Goal: Task Accomplishment & Management: Complete application form

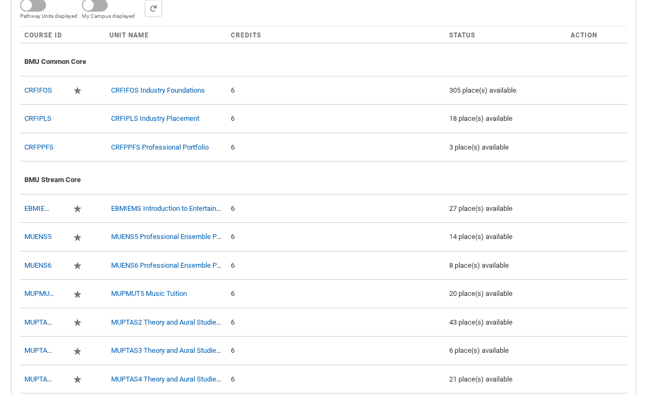
click at [285, 86] on div "6" at bounding box center [336, 91] width 210 height 11
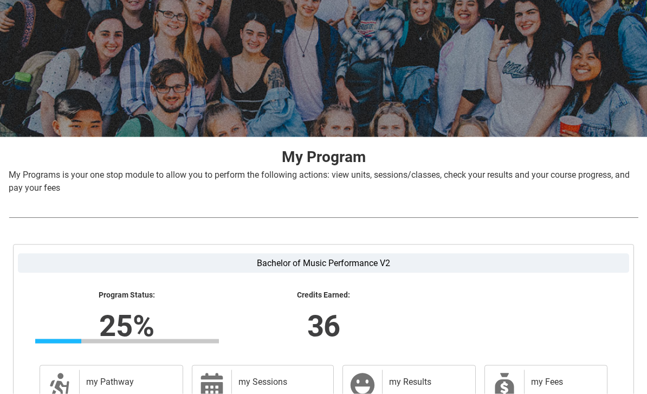
scroll to position [173, 0]
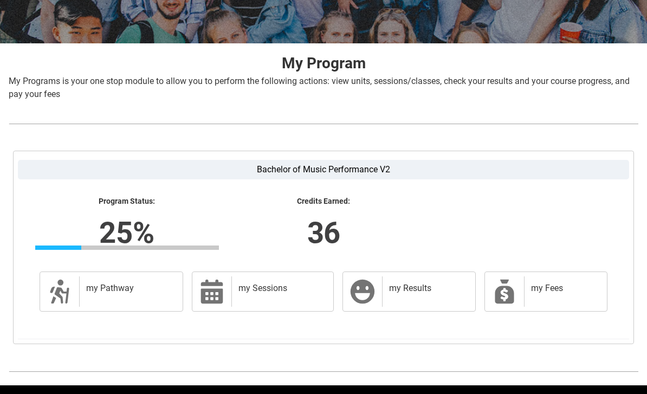
click at [145, 294] on div "my Pathway" at bounding box center [128, 291] width 99 height 30
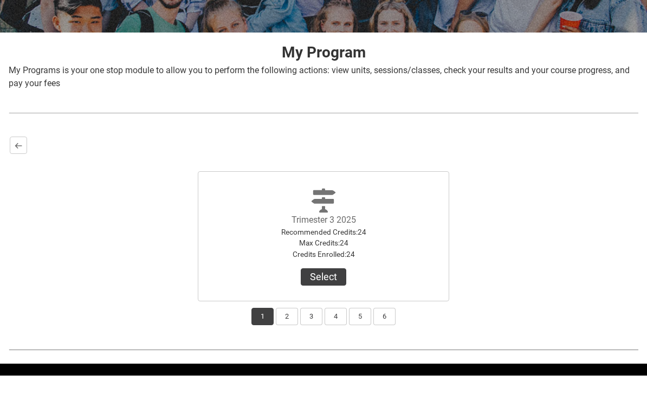
scroll to position [162, 0]
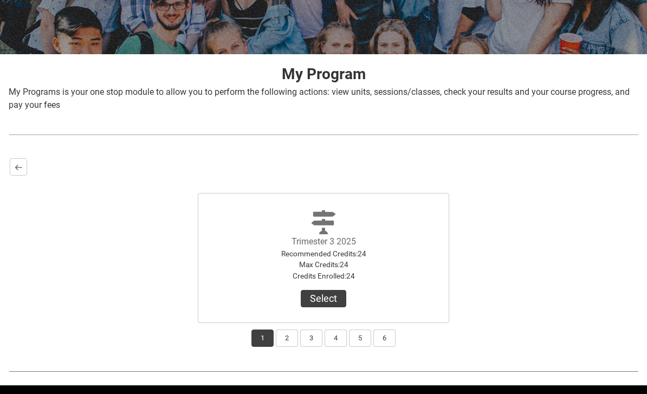
click at [317, 299] on button "Select" at bounding box center [323, 298] width 45 height 17
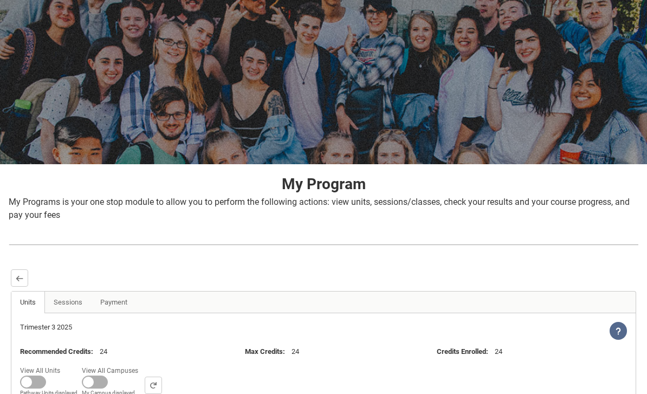
scroll to position [0, 0]
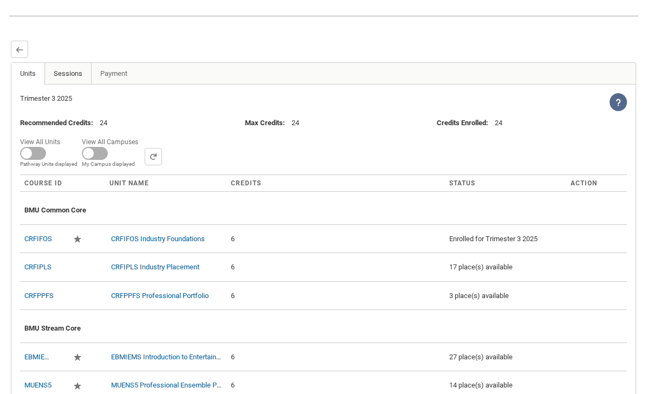
click at [71, 79] on link "Sessions" at bounding box center [67, 74] width 47 height 22
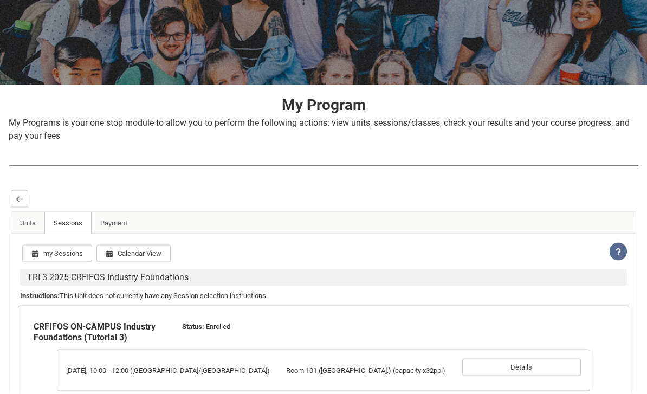
click at [37, 215] on link "Units" at bounding box center [28, 223] width 34 height 22
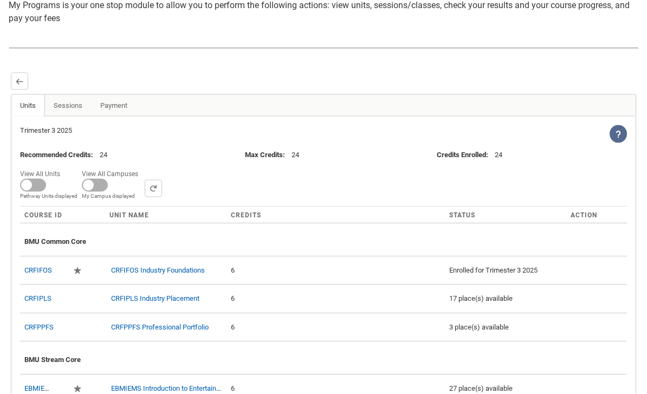
scroll to position [250, 0]
click at [615, 126] on lightning-icon "View Help" at bounding box center [617, 134] width 17 height 18
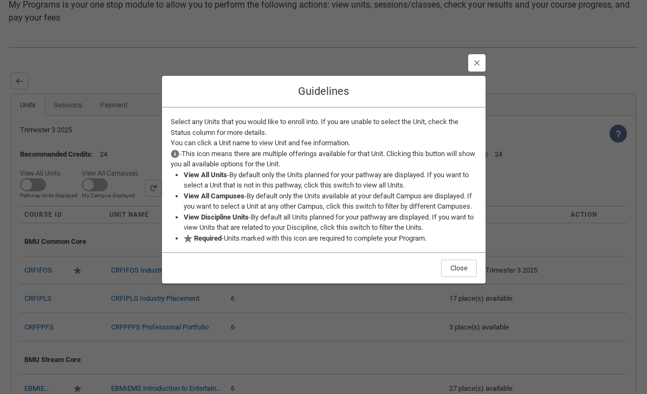
click at [616, 136] on section "Close Guidelines Select any Units that you would like to enroll into. If you ar…" at bounding box center [323, 188] width 647 height 394
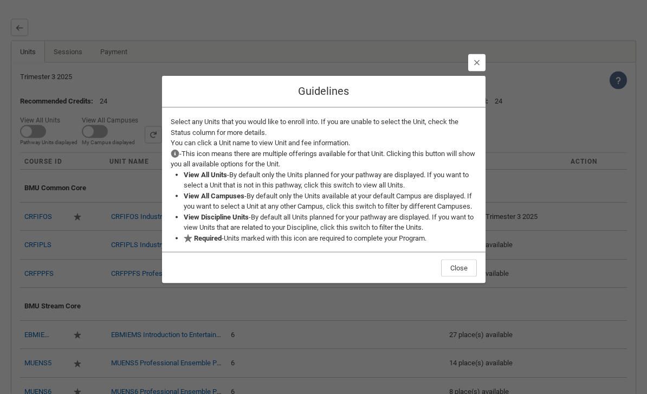
scroll to position [303, 0]
click at [456, 277] on button "Close" at bounding box center [459, 267] width 36 height 17
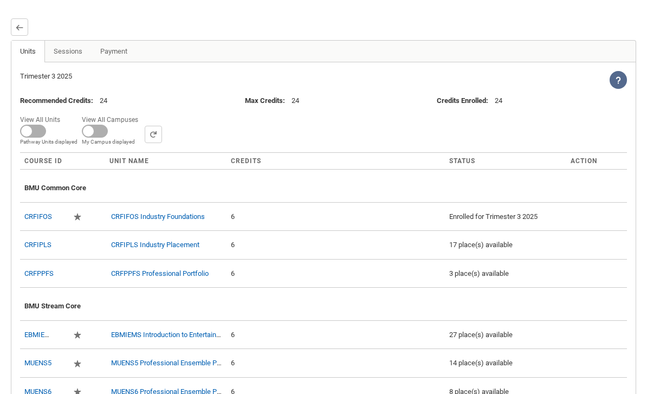
click at [16, 27] on lightning-primitive-icon "button" at bounding box center [20, 27] width 8 height 8
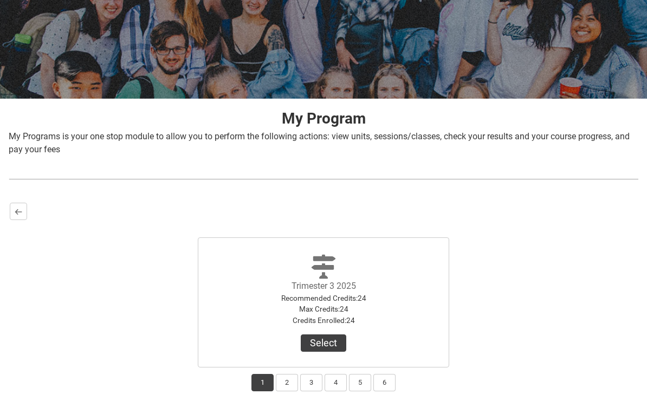
scroll to position [162, 0]
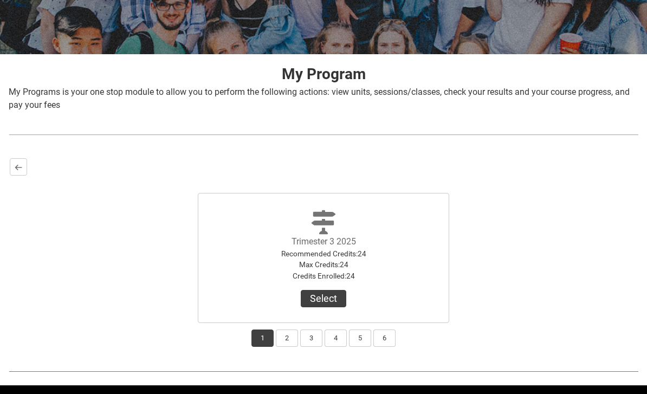
click at [289, 330] on button "2" at bounding box center [287, 337] width 22 height 17
click at [307, 338] on button "3" at bounding box center [311, 337] width 22 height 17
click at [345, 332] on button "4" at bounding box center [335, 337] width 22 height 17
click at [264, 338] on button "1" at bounding box center [262, 337] width 22 height 17
click at [20, 169] on lightning-primitive-icon "button" at bounding box center [19, 167] width 8 height 8
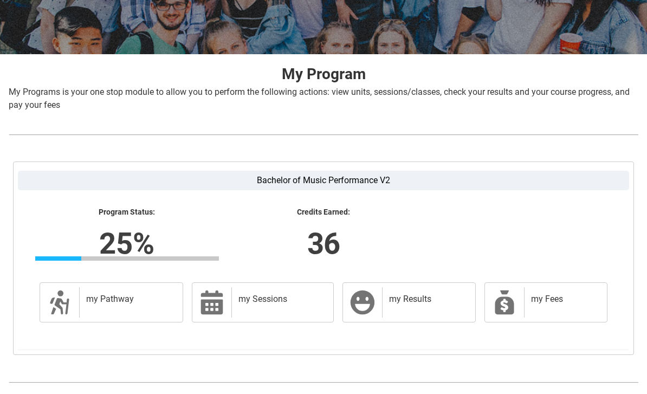
click at [434, 308] on div "my Results" at bounding box center [426, 302] width 89 height 30
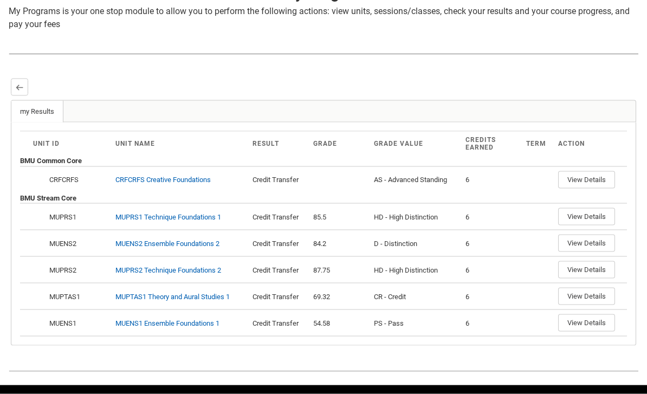
scroll to position [244, 0]
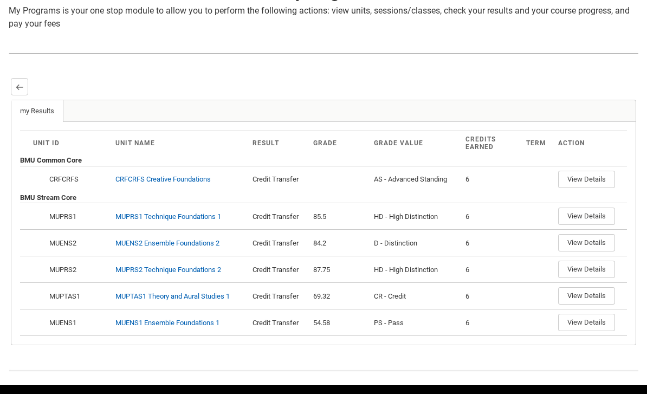
click at [597, 272] on button "View Details" at bounding box center [586, 268] width 57 height 17
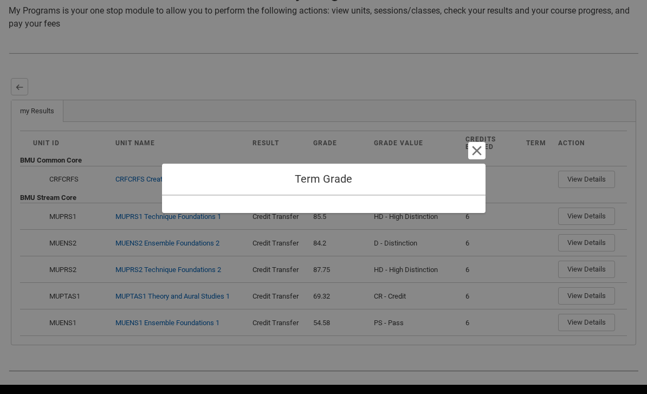
click at [465, 213] on div at bounding box center [323, 203] width 323 height 17
click at [477, 159] on button "Cancel and close" at bounding box center [476, 150] width 17 height 17
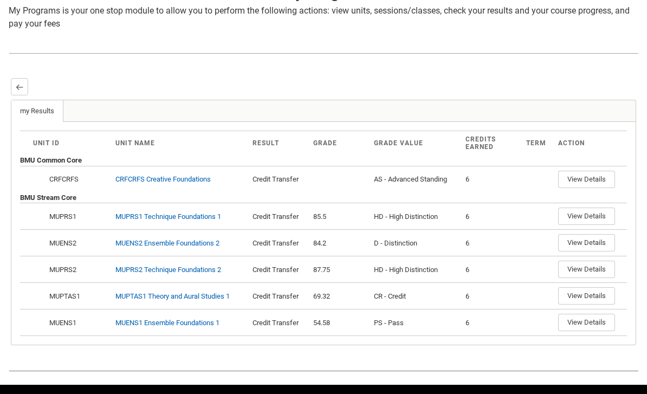
scroll to position [217, 0]
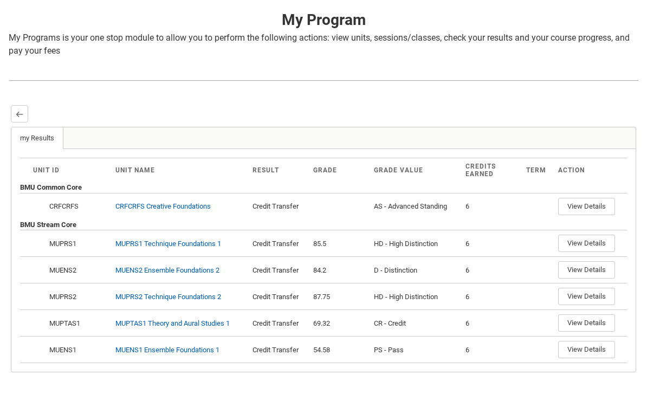
click at [24, 113] on button "Back" at bounding box center [19, 113] width 17 height 17
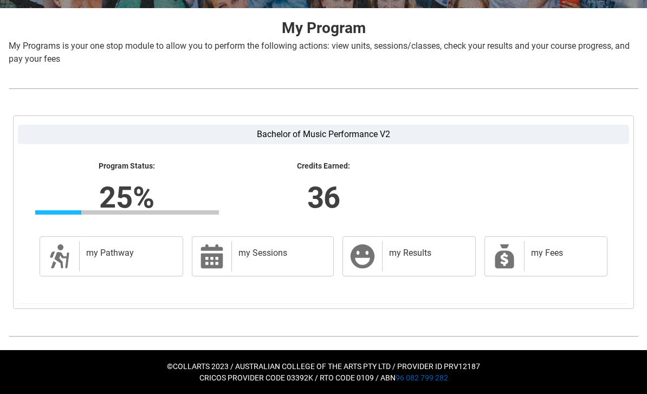
scroll to position [173, 0]
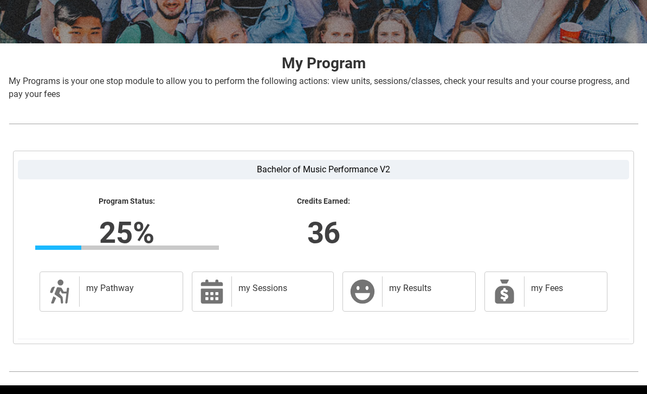
click at [131, 281] on div "my Pathway" at bounding box center [128, 291] width 99 height 30
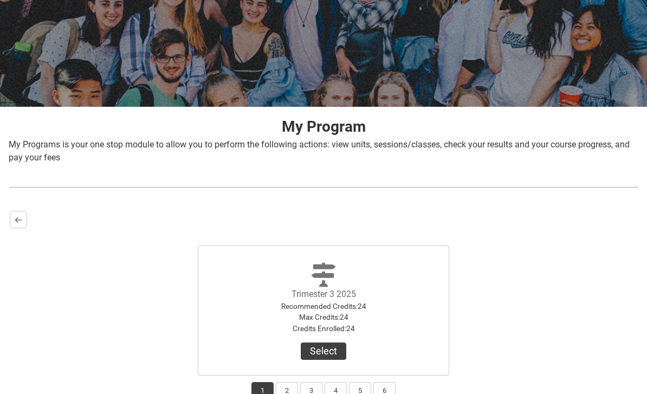
scroll to position [162, 0]
